Goal: Information Seeking & Learning: Learn about a topic

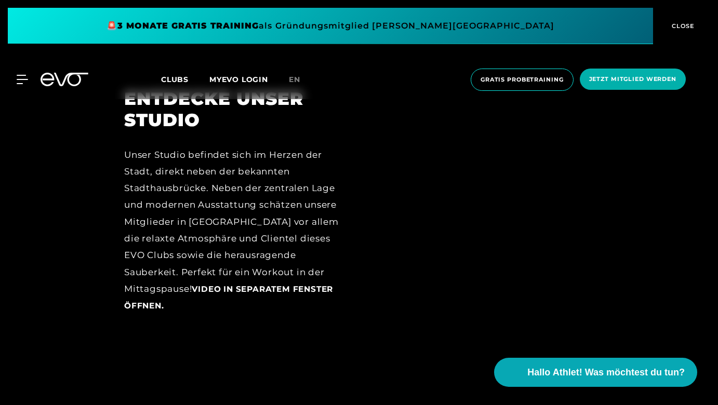
click at [463, 207] on div at bounding box center [483, 209] width 220 height 242
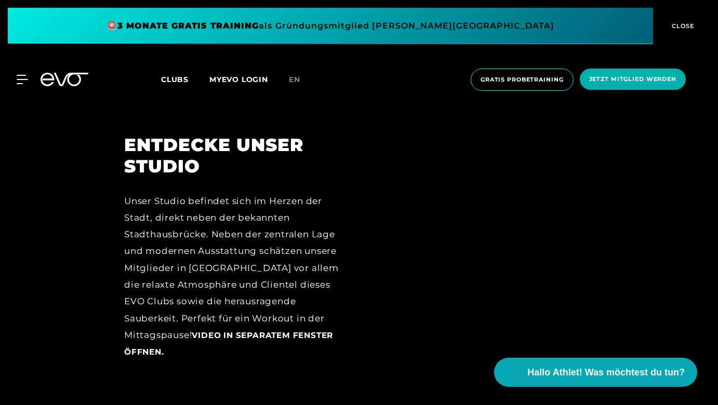
scroll to position [1176, 0]
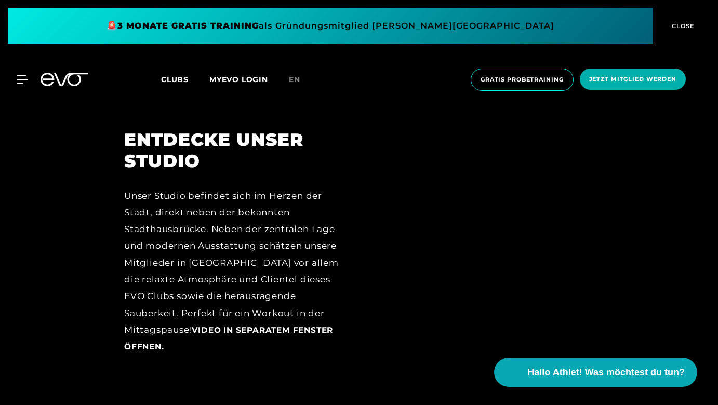
click at [487, 235] on div at bounding box center [483, 250] width 220 height 242
click at [457, 296] on div at bounding box center [483, 250] width 220 height 242
click at [457, 298] on div at bounding box center [483, 250] width 220 height 242
click at [319, 326] on span "Video in separatem Fenster öffnen." at bounding box center [228, 338] width 209 height 26
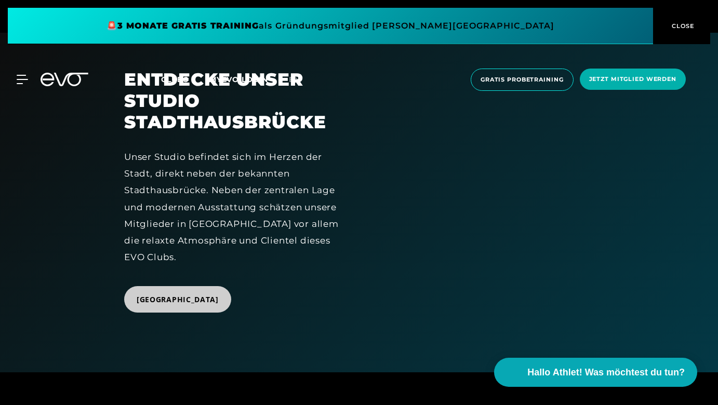
click at [219, 298] on span "Zum Club Stadthausbrücke" at bounding box center [178, 299] width 82 height 11
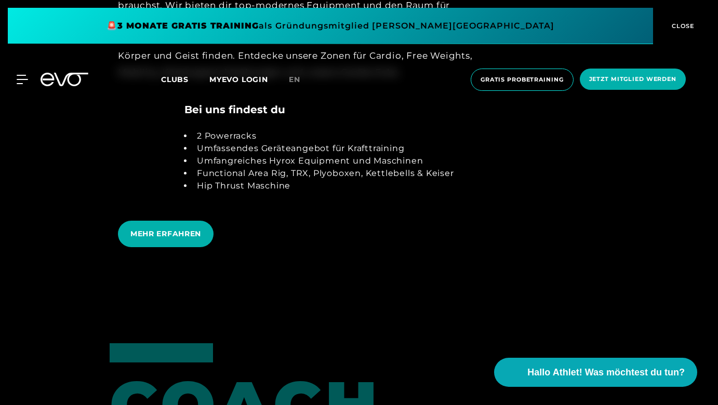
scroll to position [2129, 0]
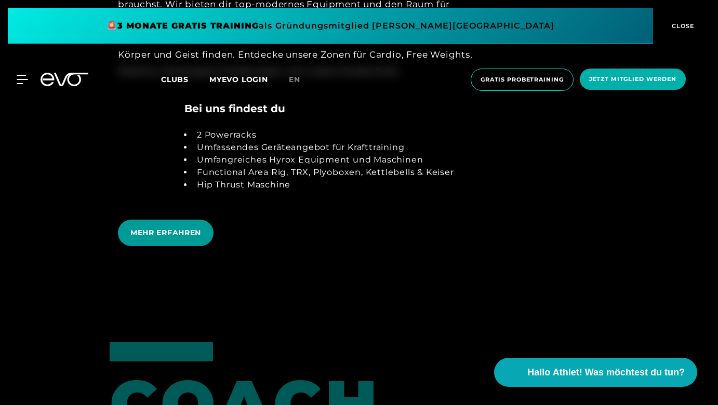
click at [176, 228] on span "MEHR ERFAHREN" at bounding box center [165, 233] width 71 height 11
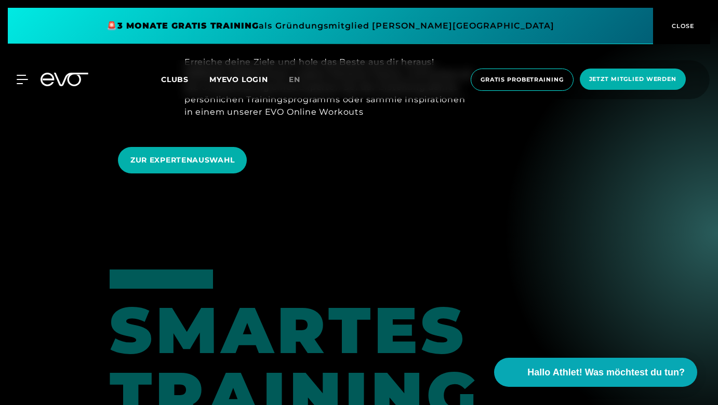
scroll to position [618, 0]
click at [190, 154] on span "ZUR EXPERTENAUSWAHL" at bounding box center [182, 159] width 104 height 11
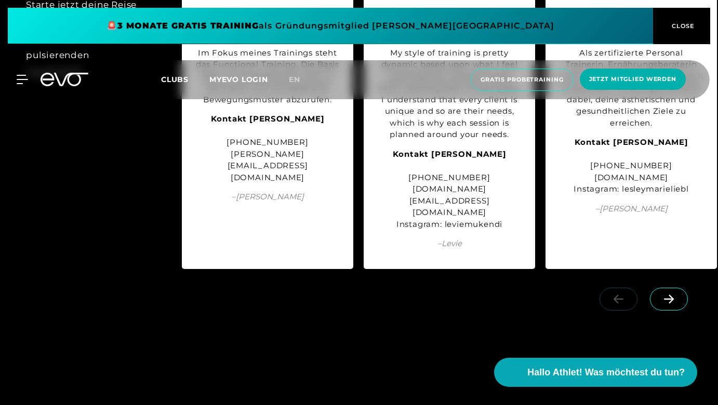
scroll to position [1266, 0]
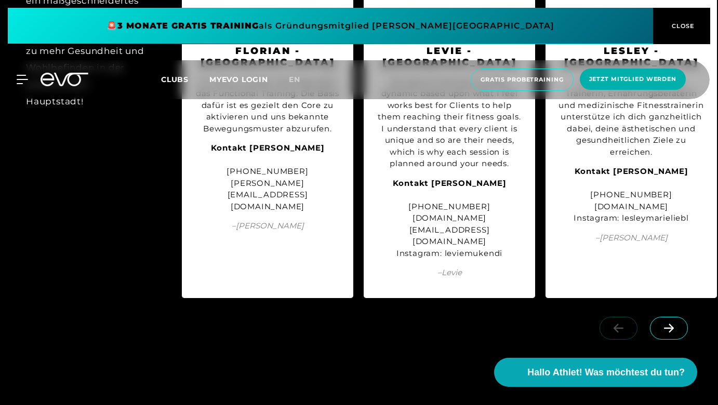
click at [683, 317] on span at bounding box center [669, 328] width 38 height 23
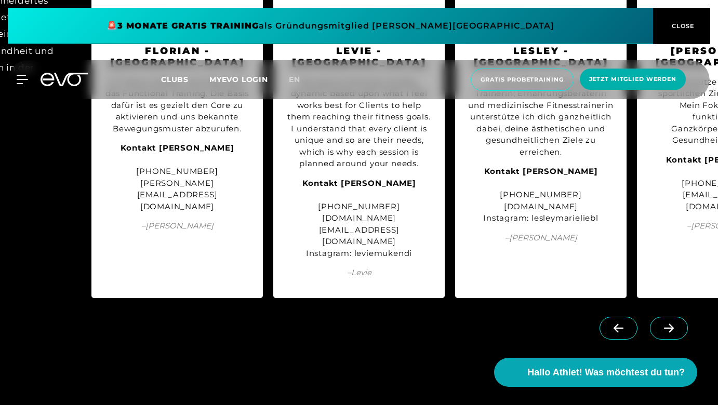
click at [683, 317] on span at bounding box center [669, 328] width 38 height 23
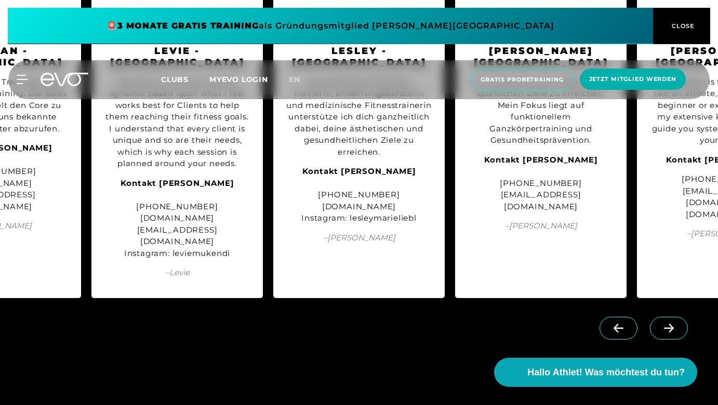
click at [683, 317] on span at bounding box center [669, 328] width 38 height 23
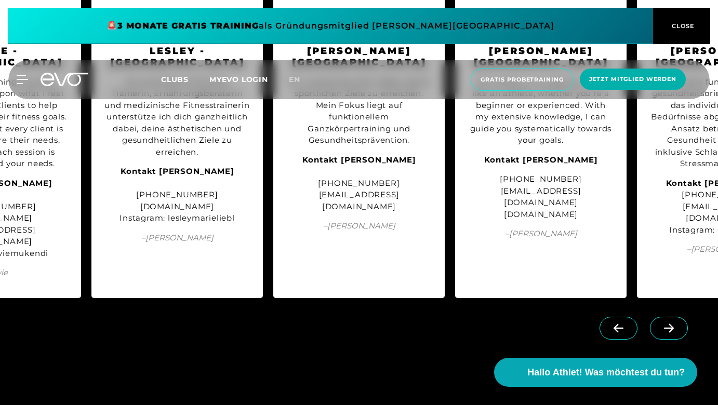
click at [683, 317] on span at bounding box center [669, 328] width 38 height 23
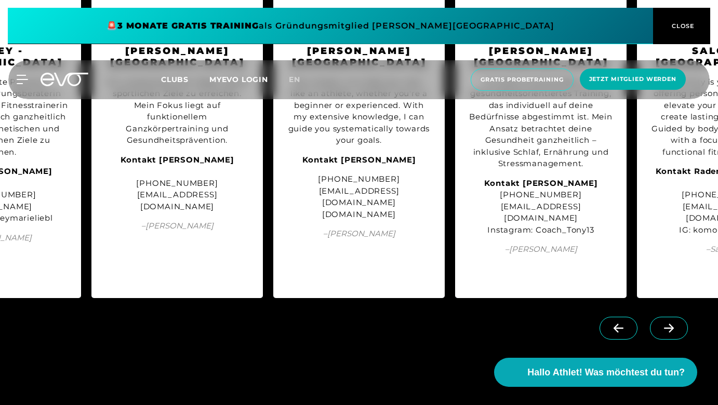
click at [683, 317] on span at bounding box center [669, 328] width 38 height 23
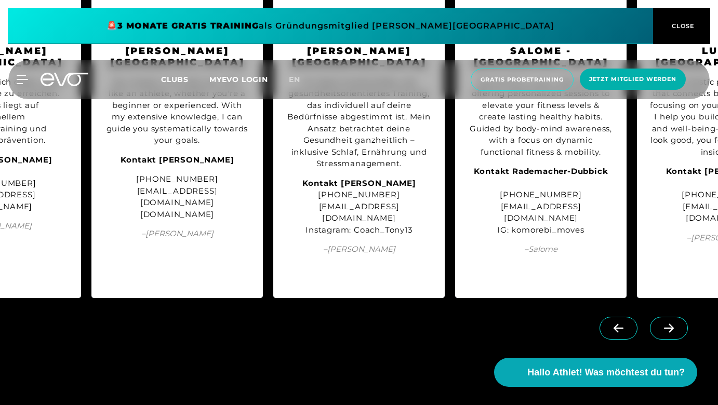
click at [683, 317] on span at bounding box center [669, 328] width 38 height 23
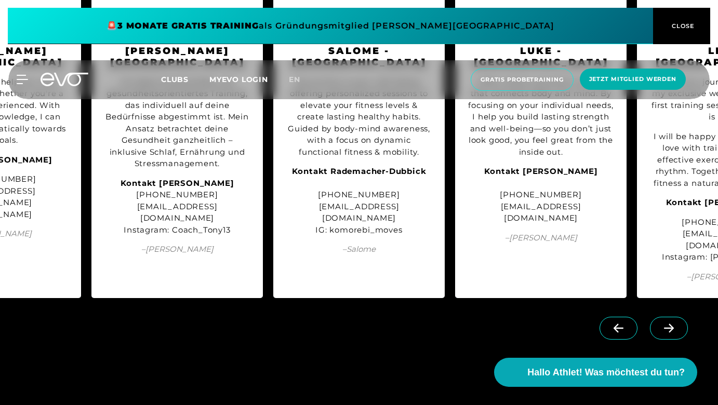
click at [683, 317] on span at bounding box center [669, 328] width 38 height 23
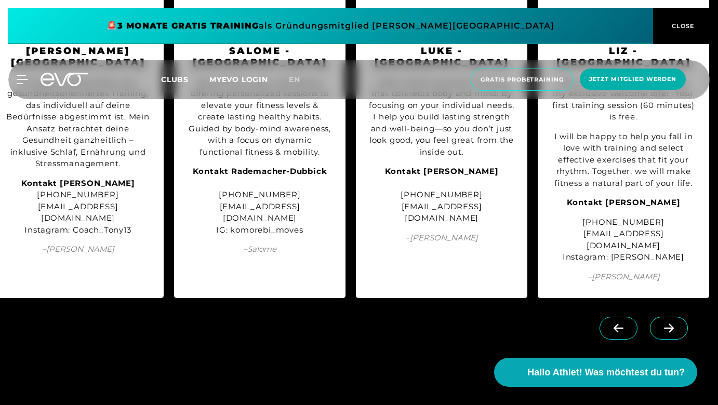
scroll to position [0, 1100]
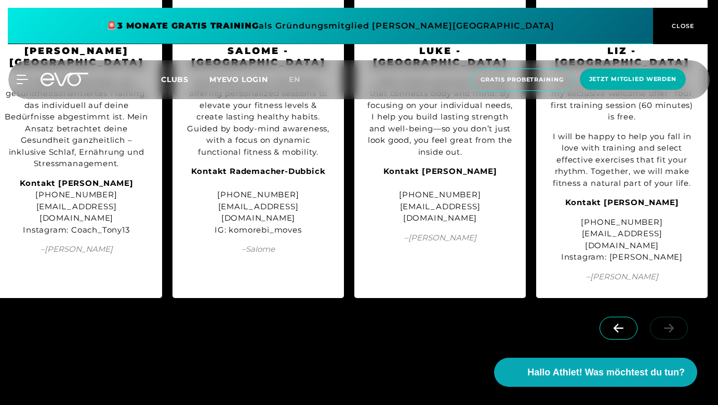
click at [683, 314] on div at bounding box center [645, 338] width 144 height 58
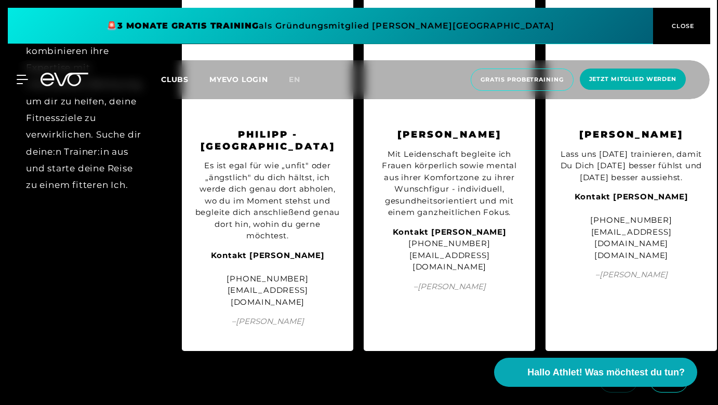
scroll to position [2125, 0]
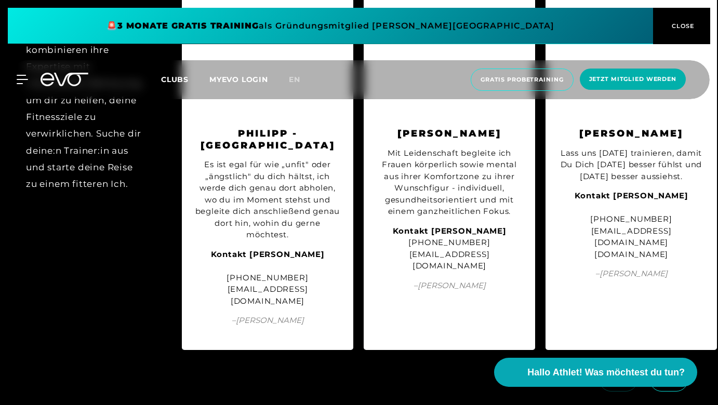
click at [668, 376] on icon at bounding box center [669, 380] width 18 height 9
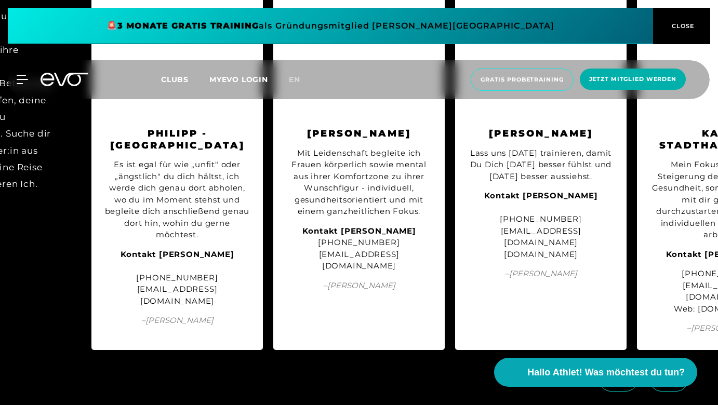
click at [668, 376] on icon at bounding box center [669, 380] width 18 height 9
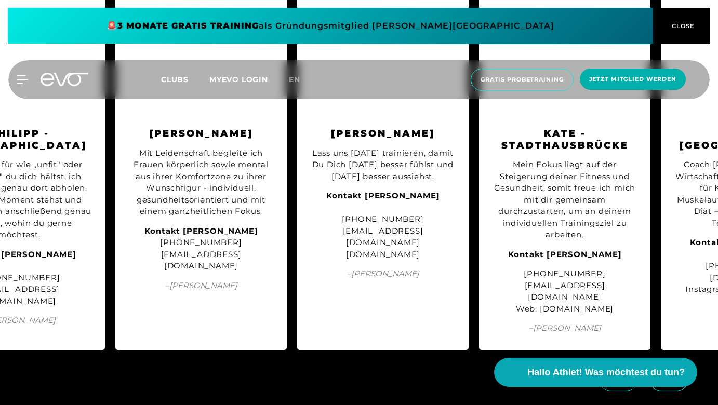
scroll to position [0, 272]
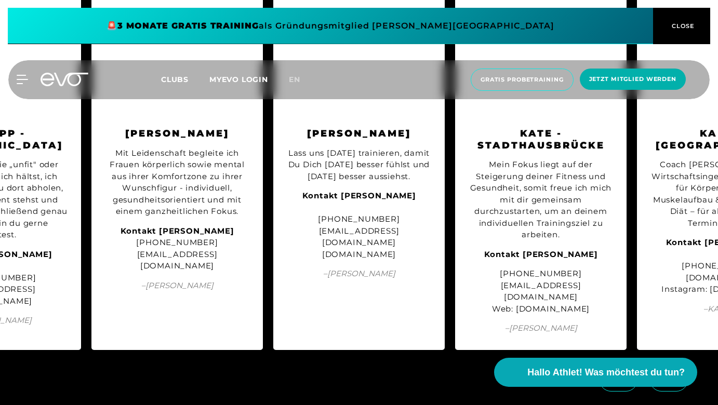
click at [668, 376] on icon at bounding box center [669, 380] width 18 height 9
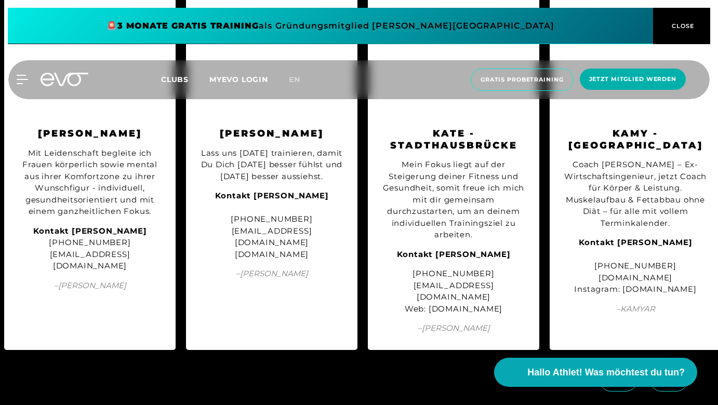
scroll to position [0, 373]
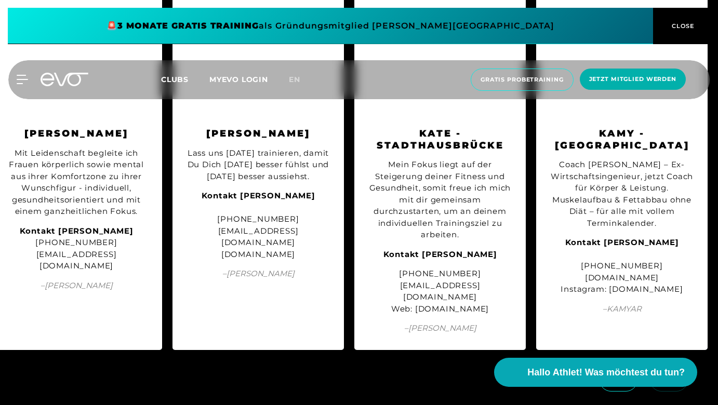
click at [668, 360] on div at bounding box center [645, 389] width 144 height 58
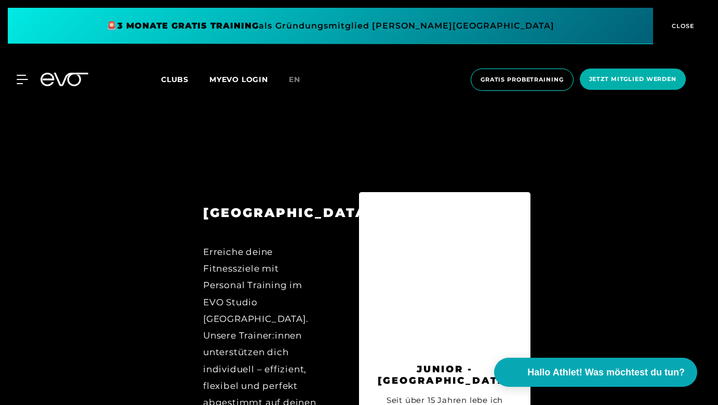
scroll to position [3736, 0]
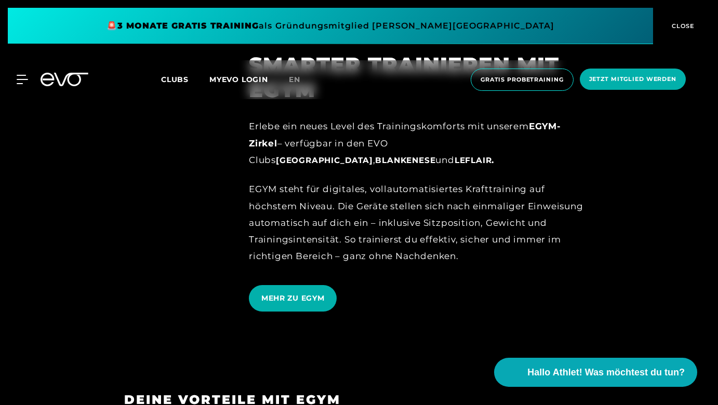
scroll to position [1085, 0]
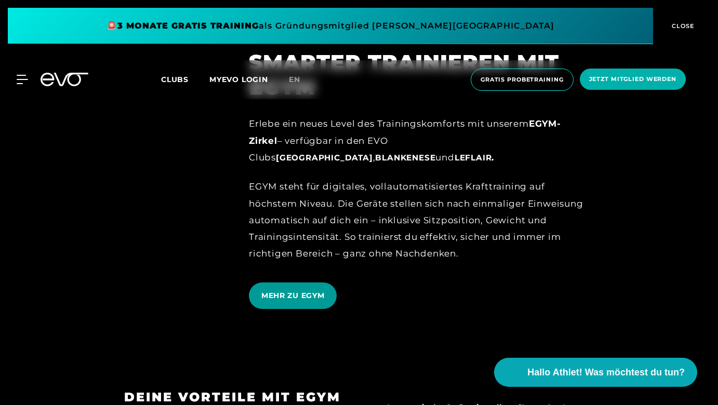
click at [305, 290] on span "MEHR ZU EGYM" at bounding box center [292, 295] width 63 height 11
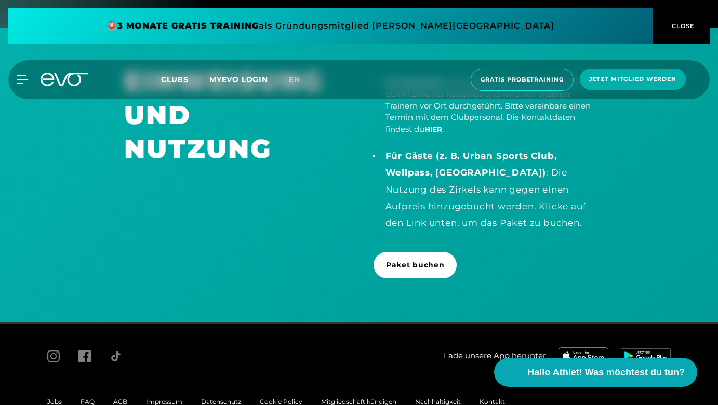
scroll to position [2198, 0]
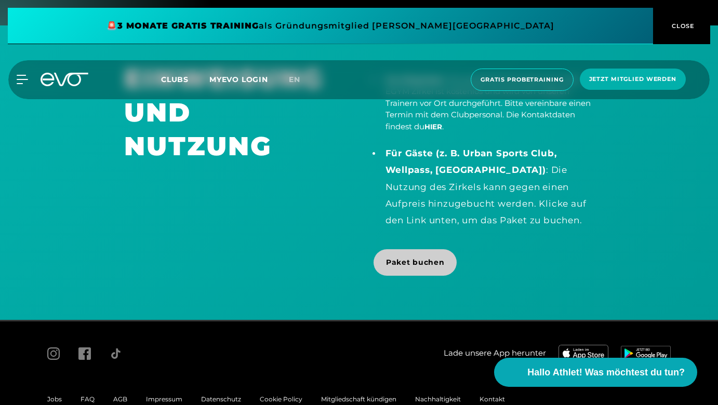
click at [437, 257] on span "Paket buchen" at bounding box center [415, 262] width 58 height 11
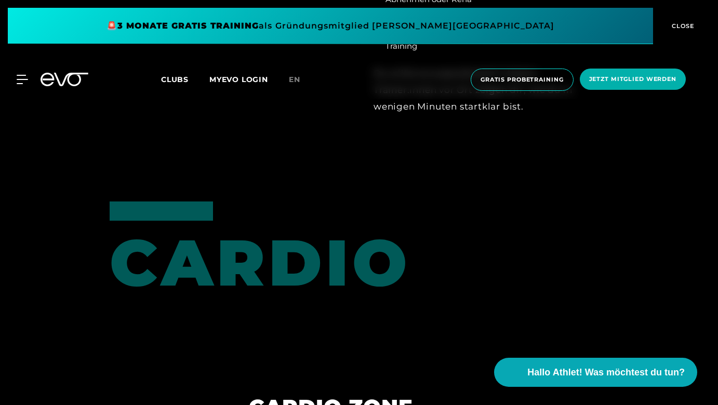
scroll to position [1306, 0]
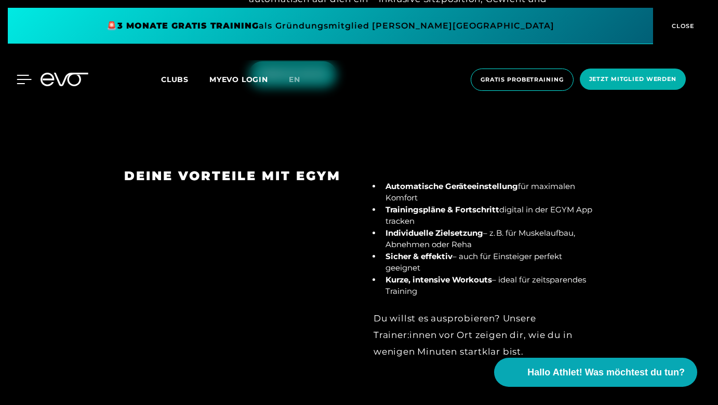
click at [24, 79] on icon at bounding box center [24, 79] width 15 height 8
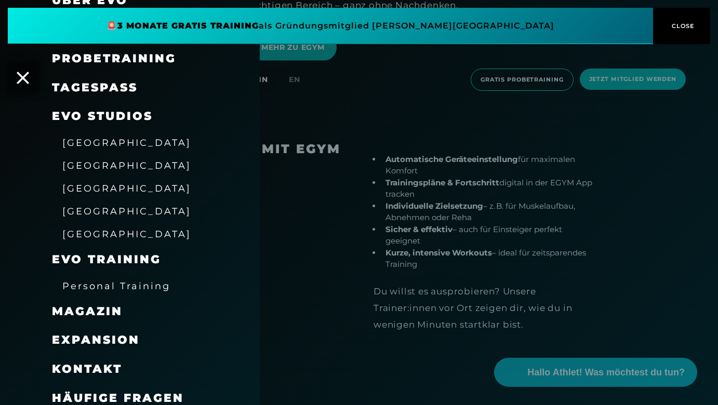
scroll to position [1338, 0]
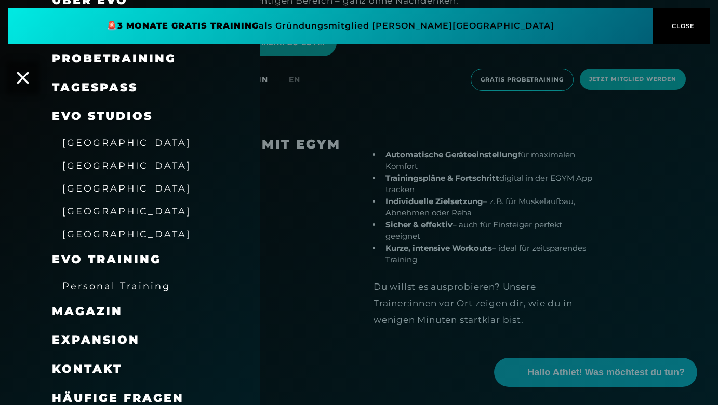
click at [85, 304] on span "Magazin" at bounding box center [87, 311] width 71 height 14
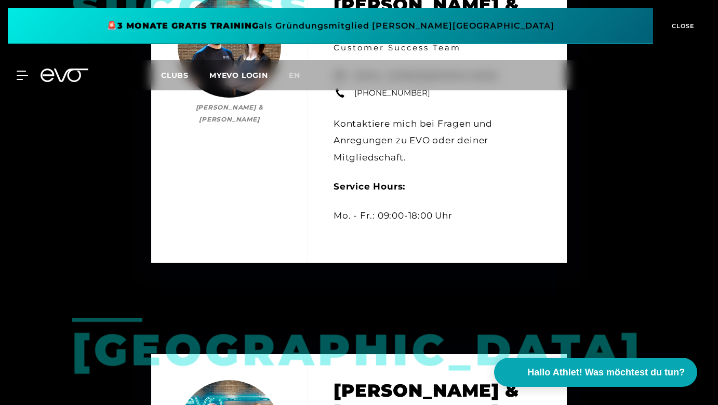
scroll to position [491, 0]
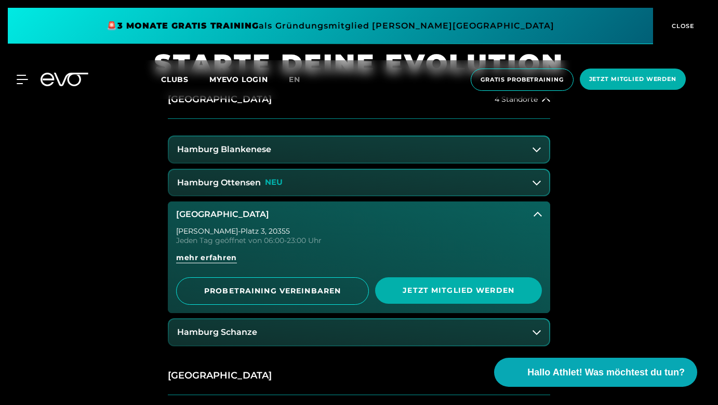
scroll to position [421, 0]
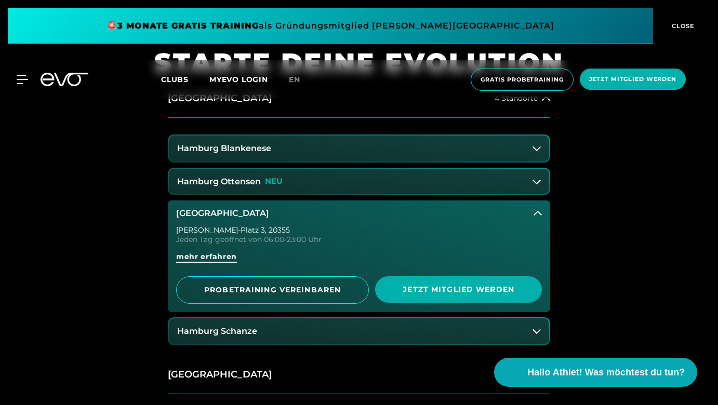
click at [203, 256] on span "mehr erfahren" at bounding box center [206, 256] width 61 height 11
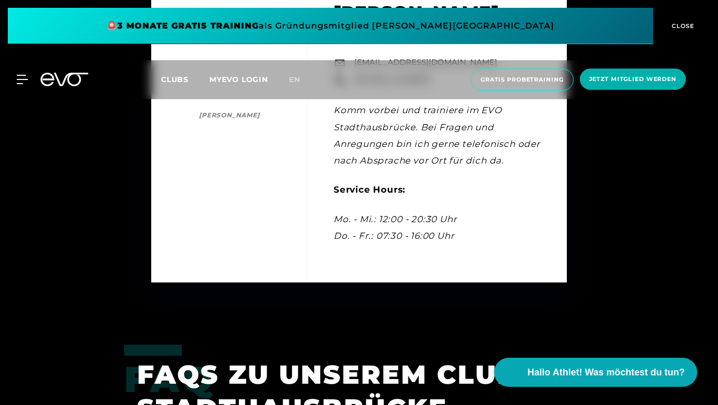
scroll to position [3188, 0]
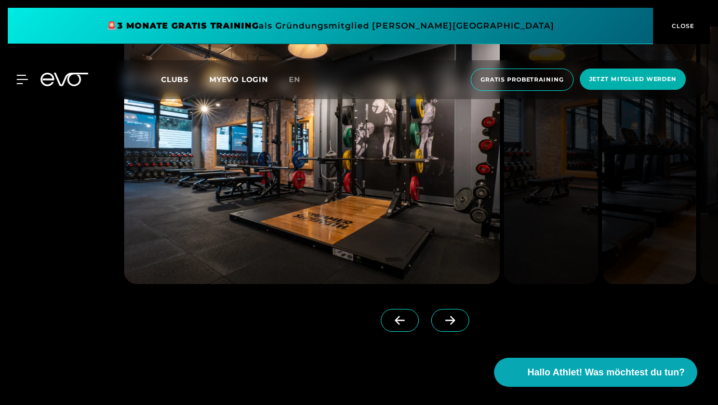
scroll to position [804, 0]
